Goal: Information Seeking & Learning: Learn about a topic

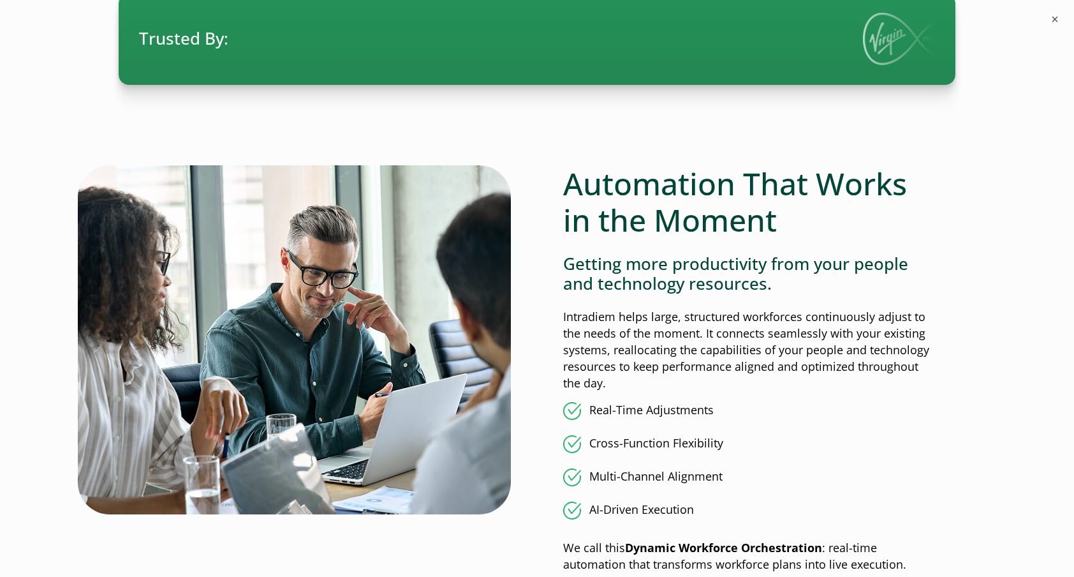
scroll to position [1148, 0]
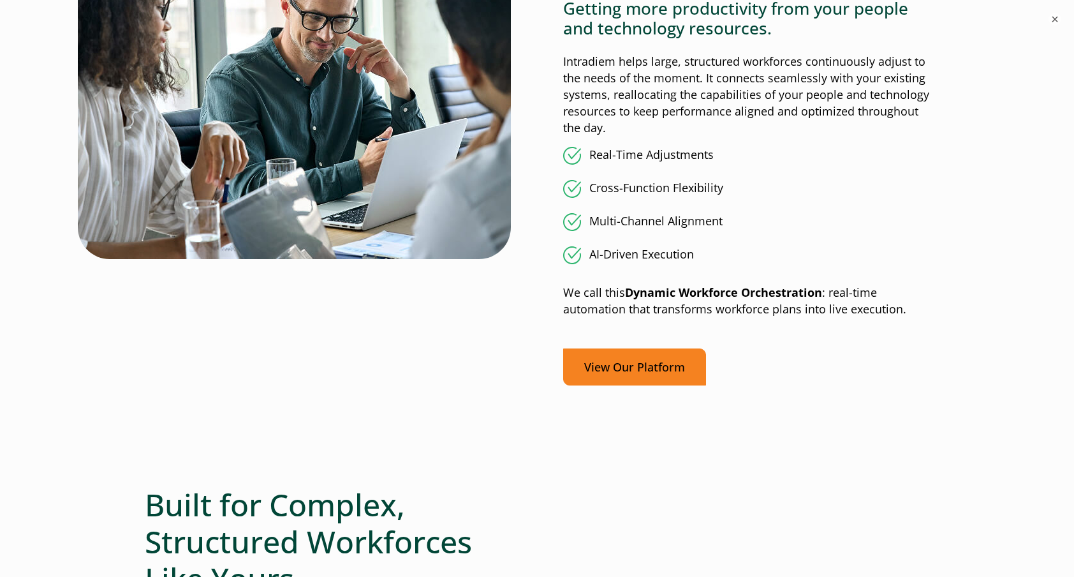
click at [625, 375] on link "View Our Platform" at bounding box center [634, 367] width 143 height 38
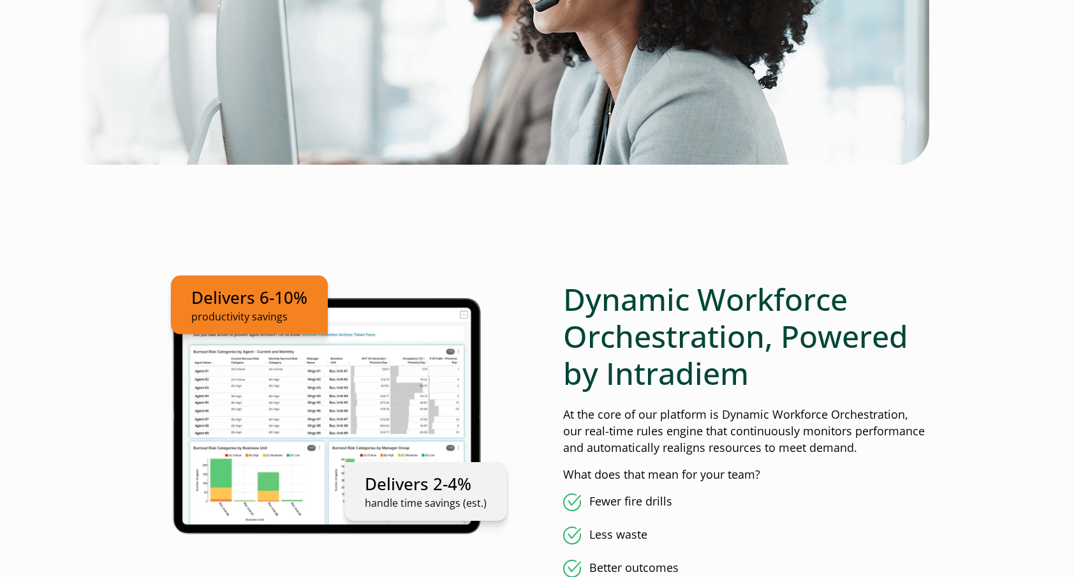
scroll to position [510, 0]
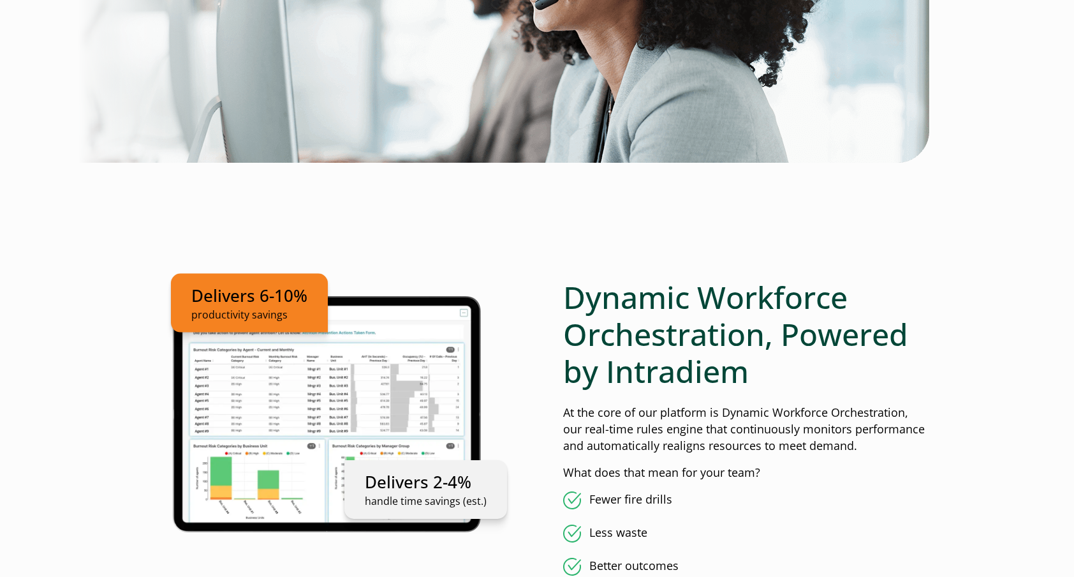
click at [397, 385] on ul "Delivers 6-10% productivity savings Delivers 2-4% handle time savings (est.)" at bounding box center [328, 412] width 366 height 266
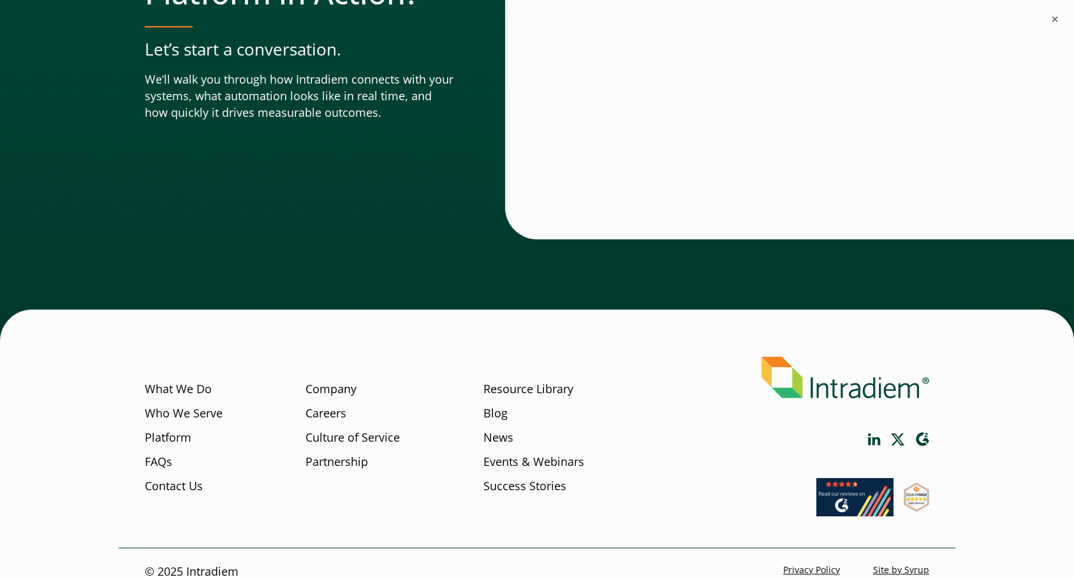
scroll to position [4514, 0]
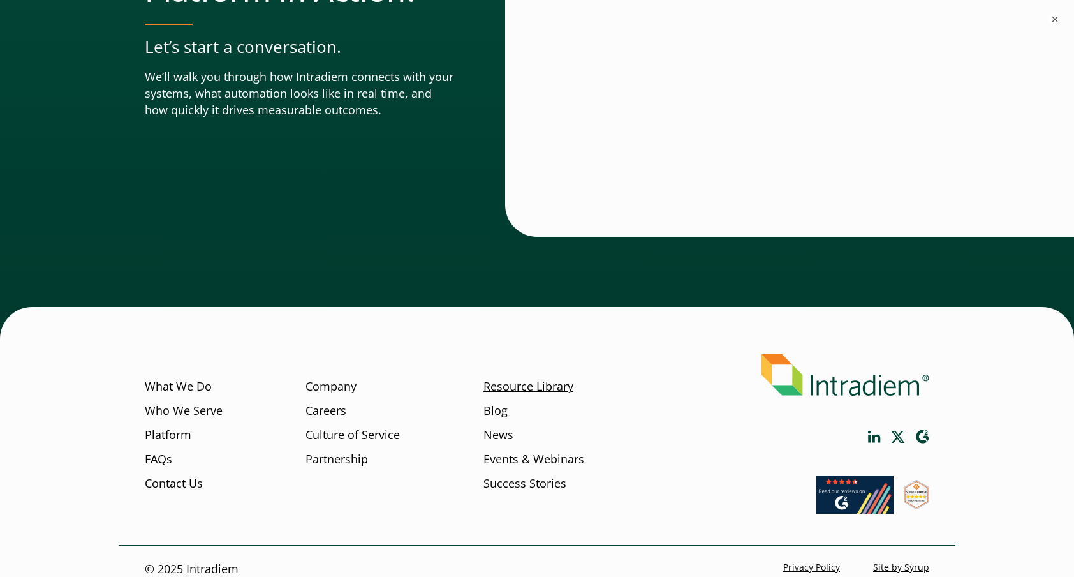
click at [542, 378] on link "Resource Library" at bounding box center [529, 386] width 90 height 17
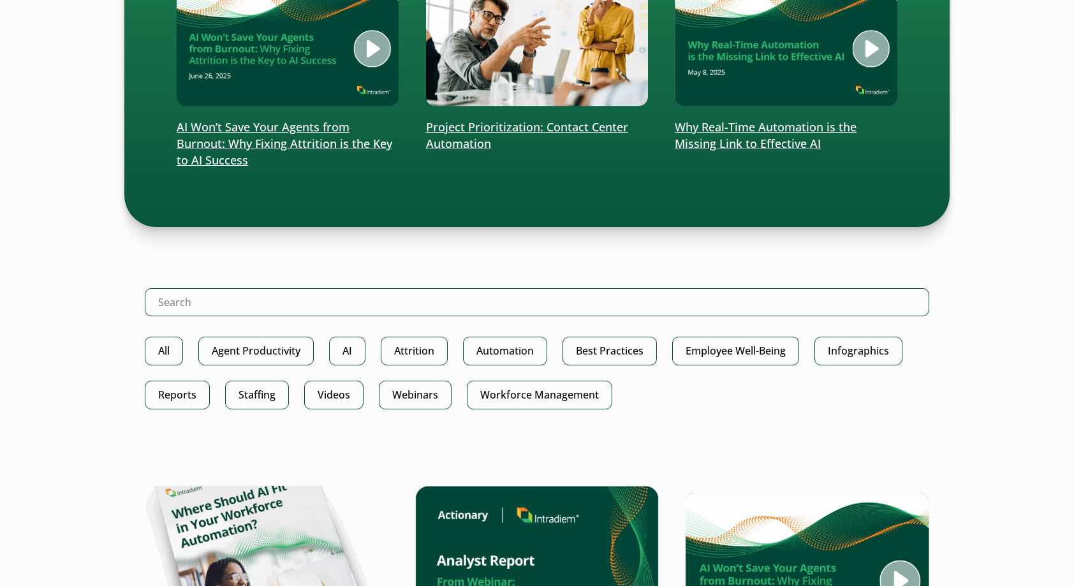
scroll to position [447, 0]
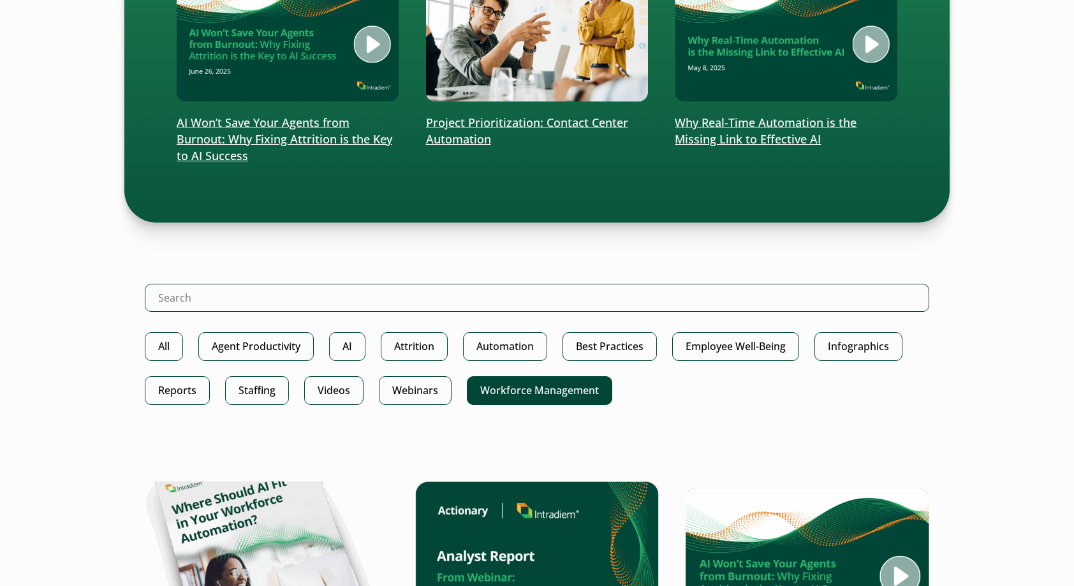
click at [542, 387] on link "Workforce Management" at bounding box center [539, 390] width 145 height 29
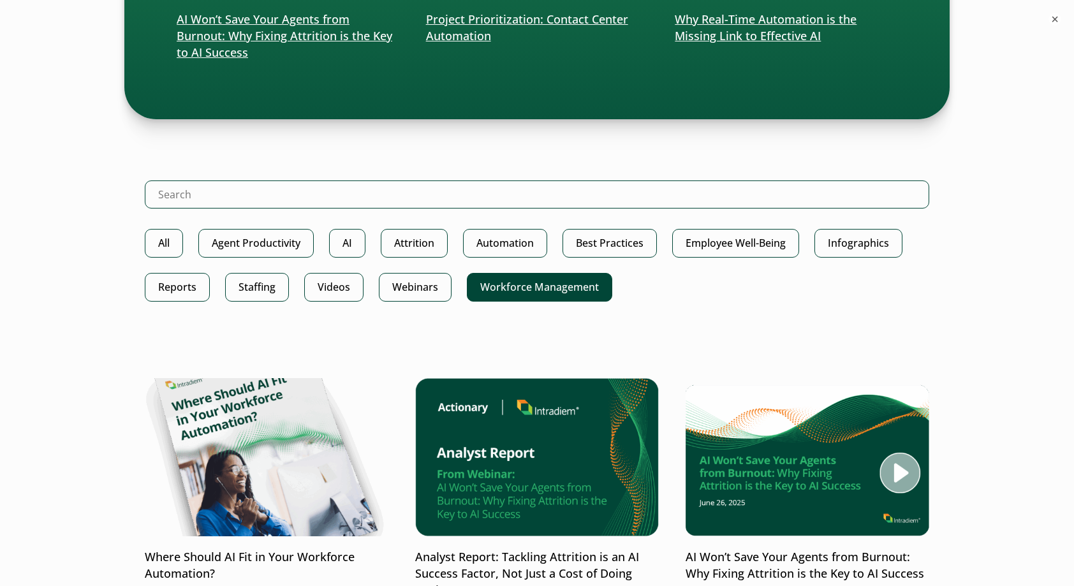
scroll to position [702, 0]
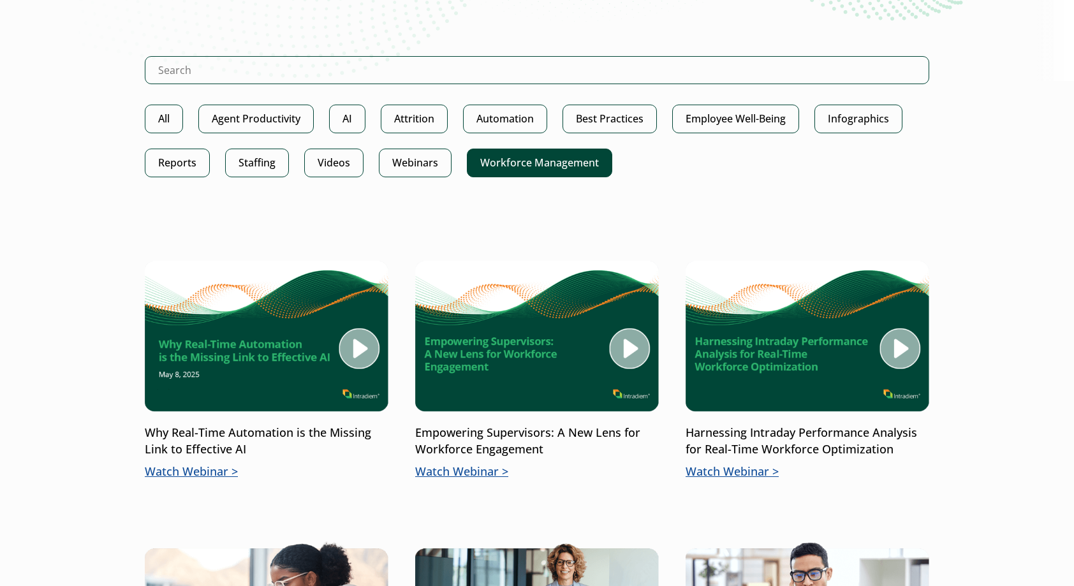
scroll to position [255, 0]
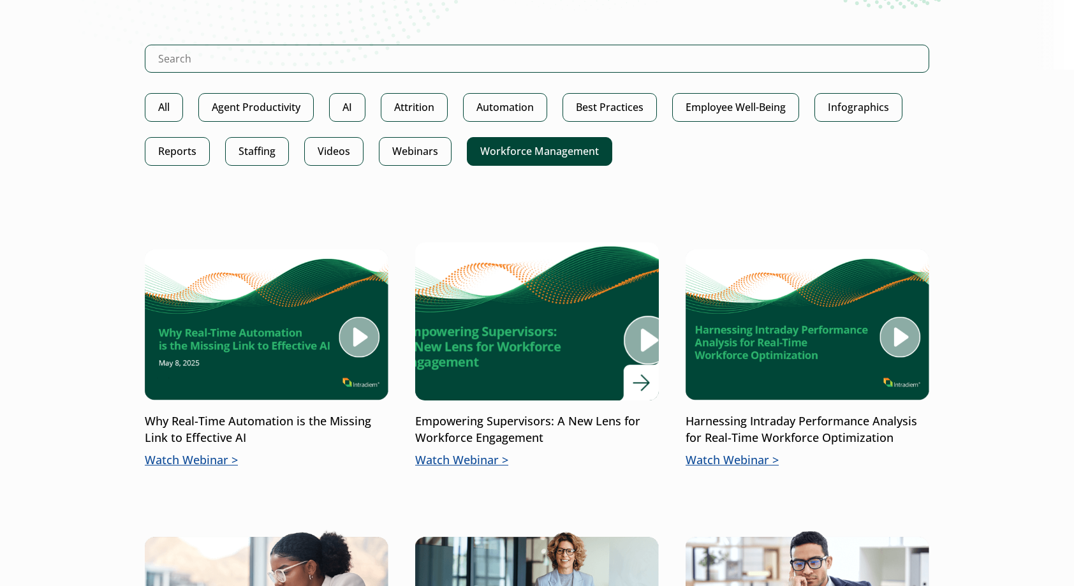
click at [577, 422] on p "Empowering Supervisors: A New Lens for Workforce Engagement" at bounding box center [537, 429] width 244 height 33
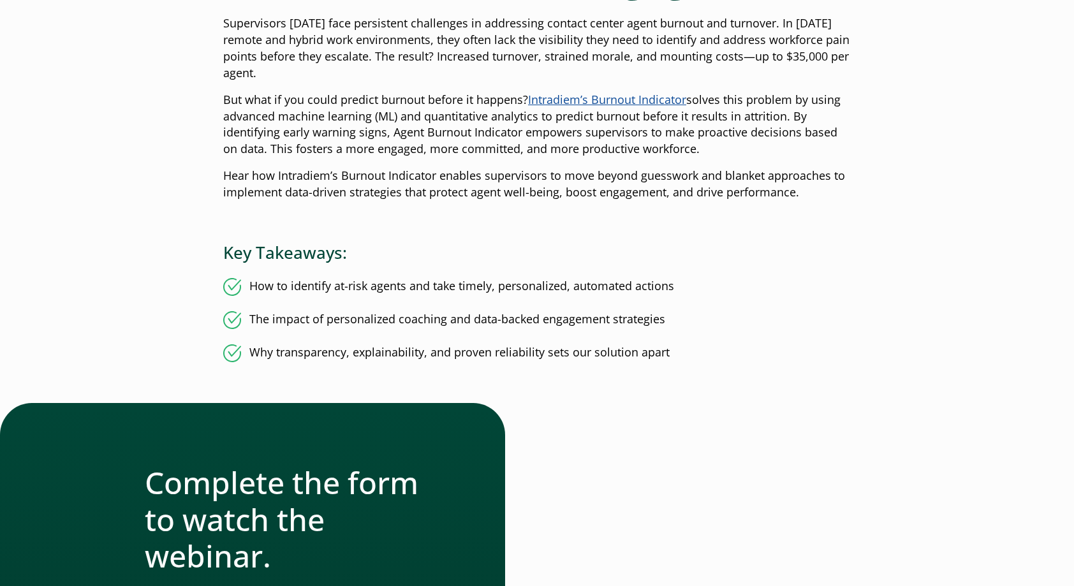
scroll to position [383, 0]
